Goal: Transaction & Acquisition: Purchase product/service

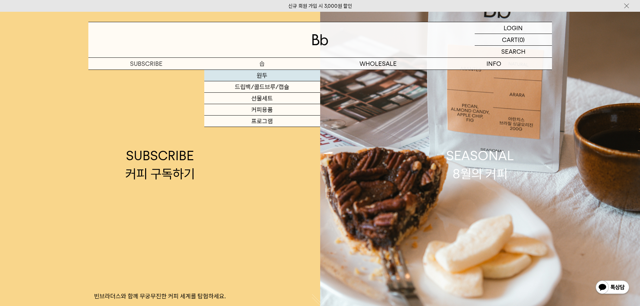
click at [260, 74] on link "원두" at bounding box center [262, 75] width 116 height 11
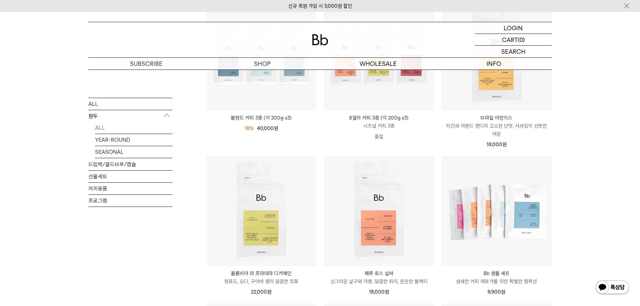
scroll to position [34, 0]
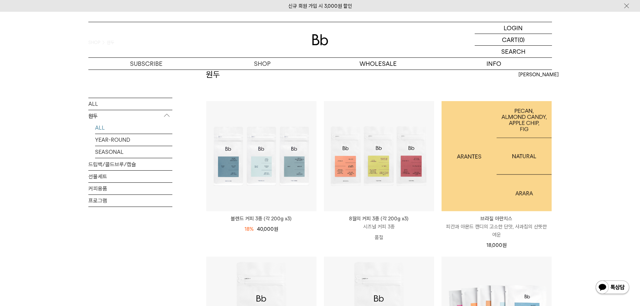
click at [491, 170] on img at bounding box center [496, 156] width 110 height 110
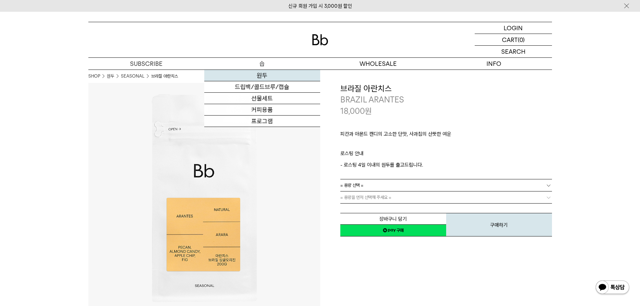
click at [261, 74] on link "원두" at bounding box center [262, 75] width 116 height 11
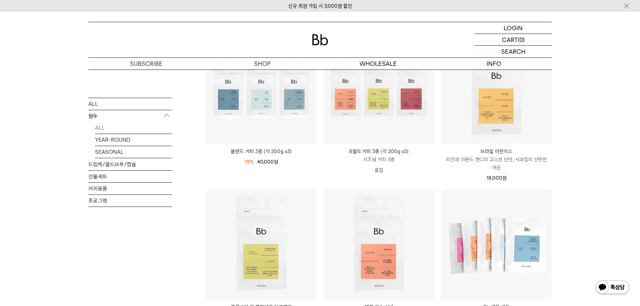
scroll to position [168, 0]
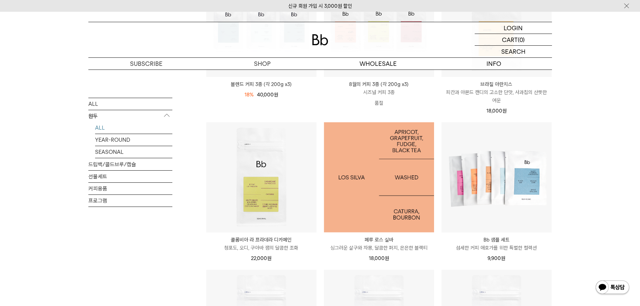
click at [385, 220] on img at bounding box center [379, 177] width 110 height 110
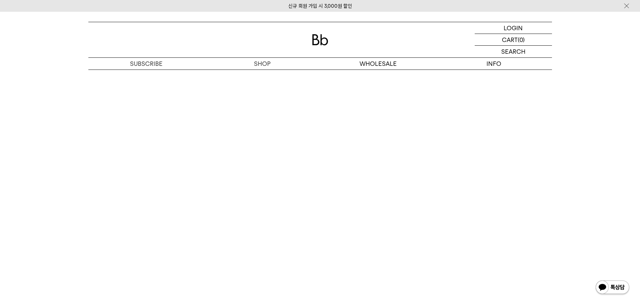
scroll to position [1310, 0]
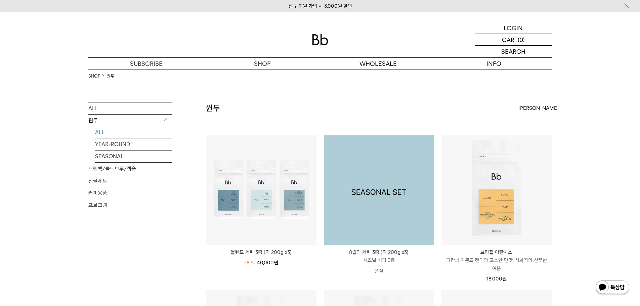
click at [357, 200] on img at bounding box center [379, 190] width 110 height 110
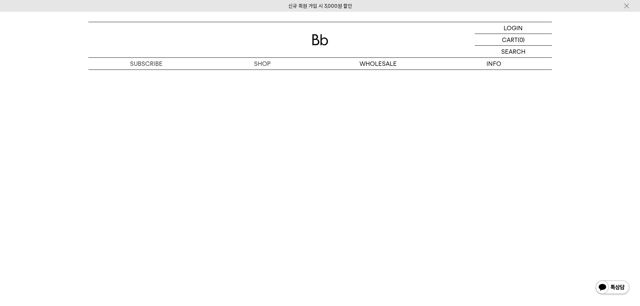
scroll to position [1780, 0]
